Goal: Task Accomplishment & Management: Use online tool/utility

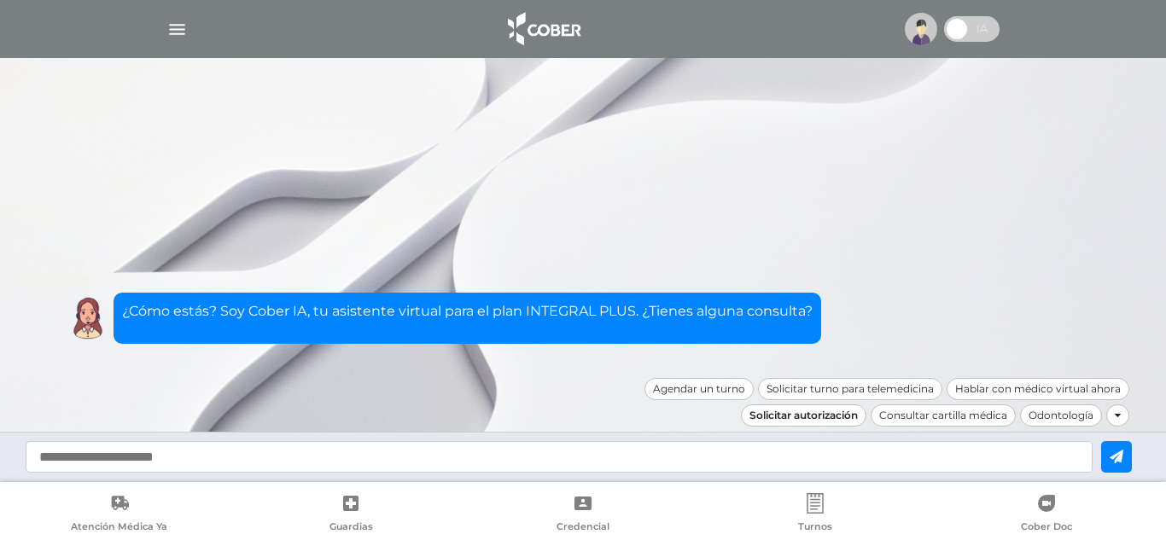
click at [842, 410] on div "Solicitar autorización" at bounding box center [803, 416] width 125 height 22
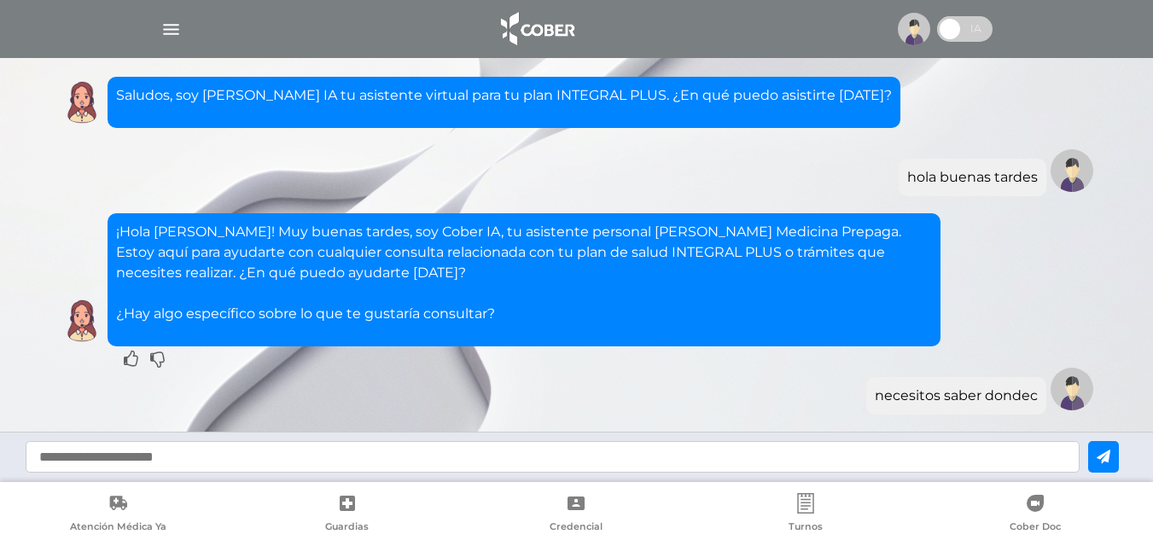
scroll to position [517, 0]
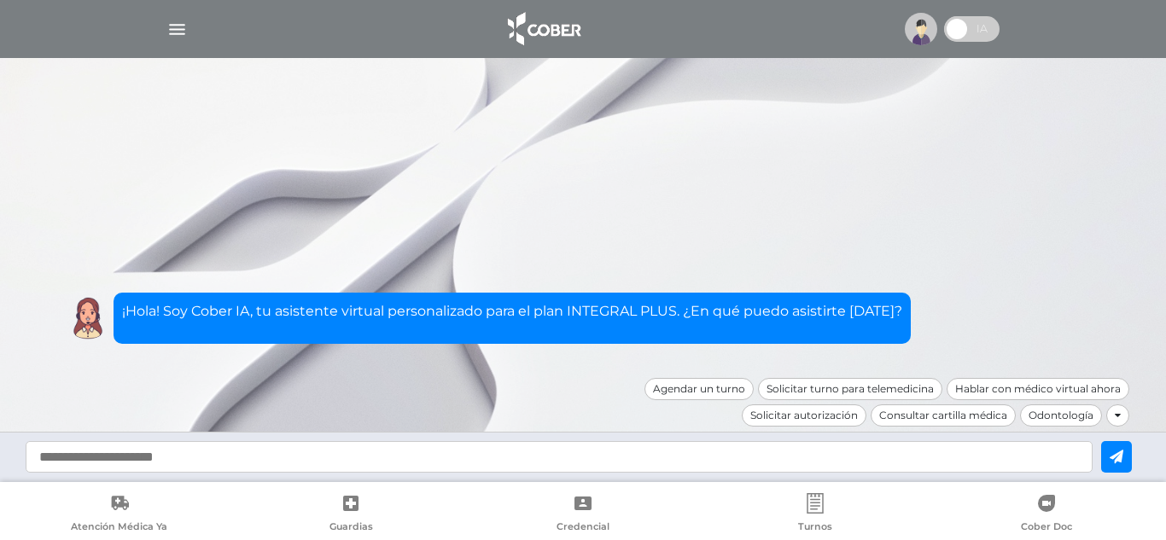
click at [962, 24] on span at bounding box center [971, 29] width 55 height 26
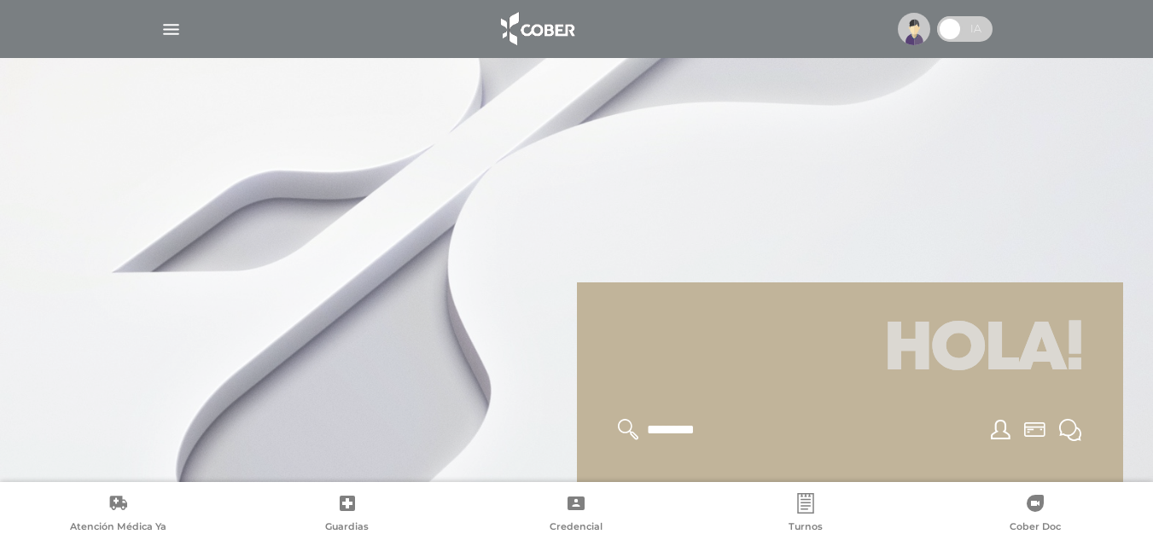
click at [169, 31] on img "button" at bounding box center [171, 29] width 21 height 21
